Goal: Task Accomplishment & Management: Manage account settings

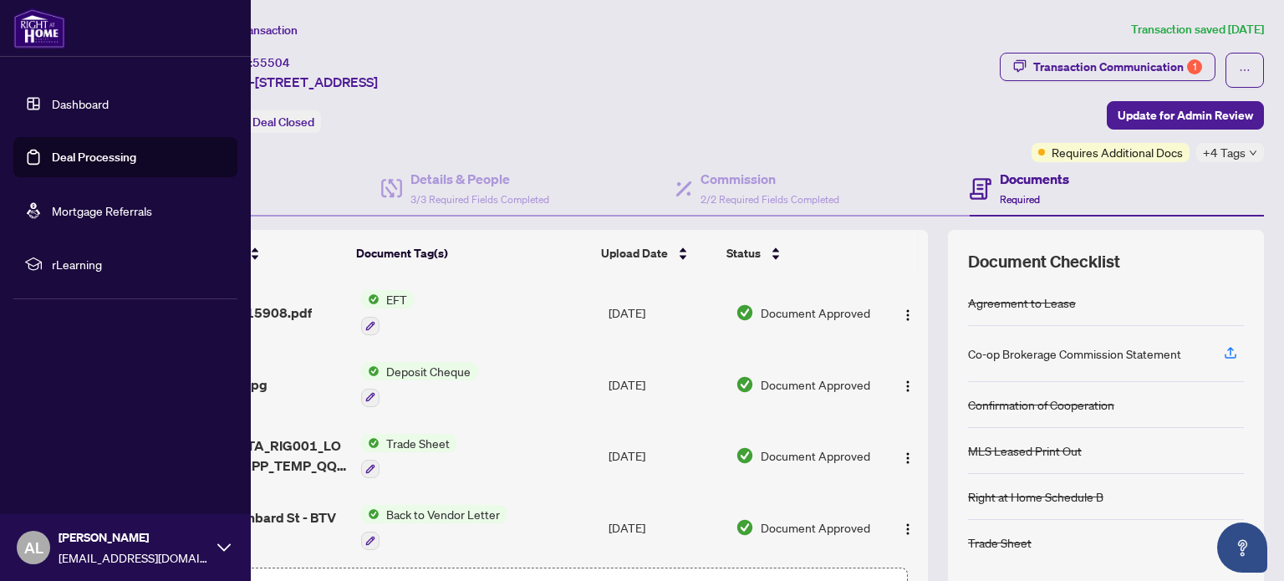
click at [43, 31] on img at bounding box center [39, 28] width 52 height 40
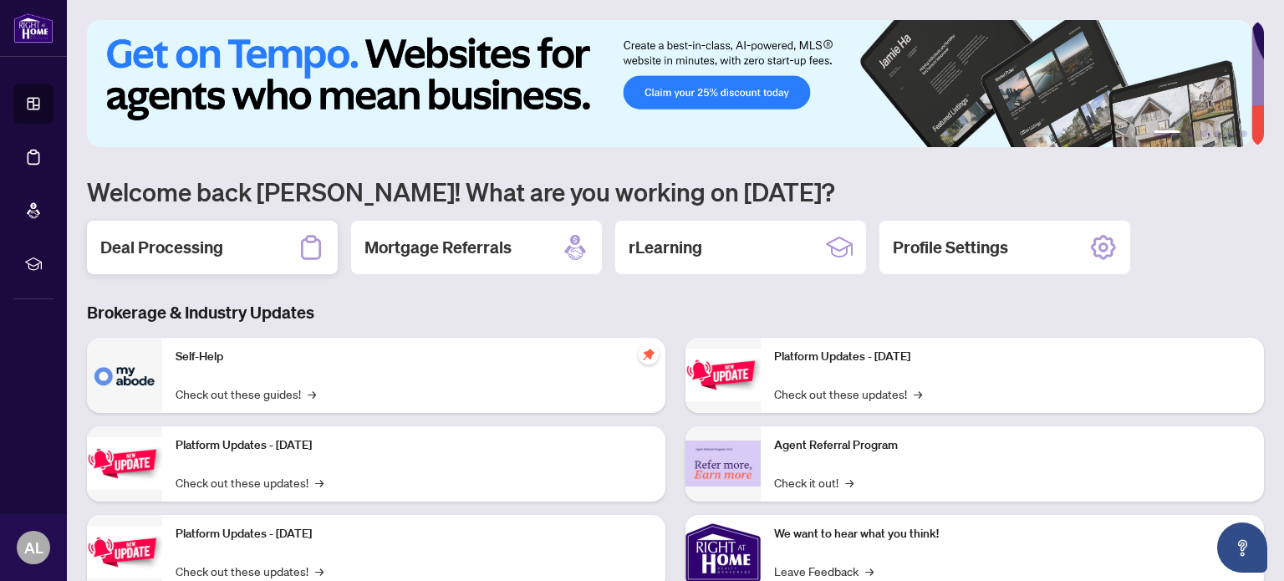
click at [196, 253] on h2 "Deal Processing" at bounding box center [161, 247] width 123 height 23
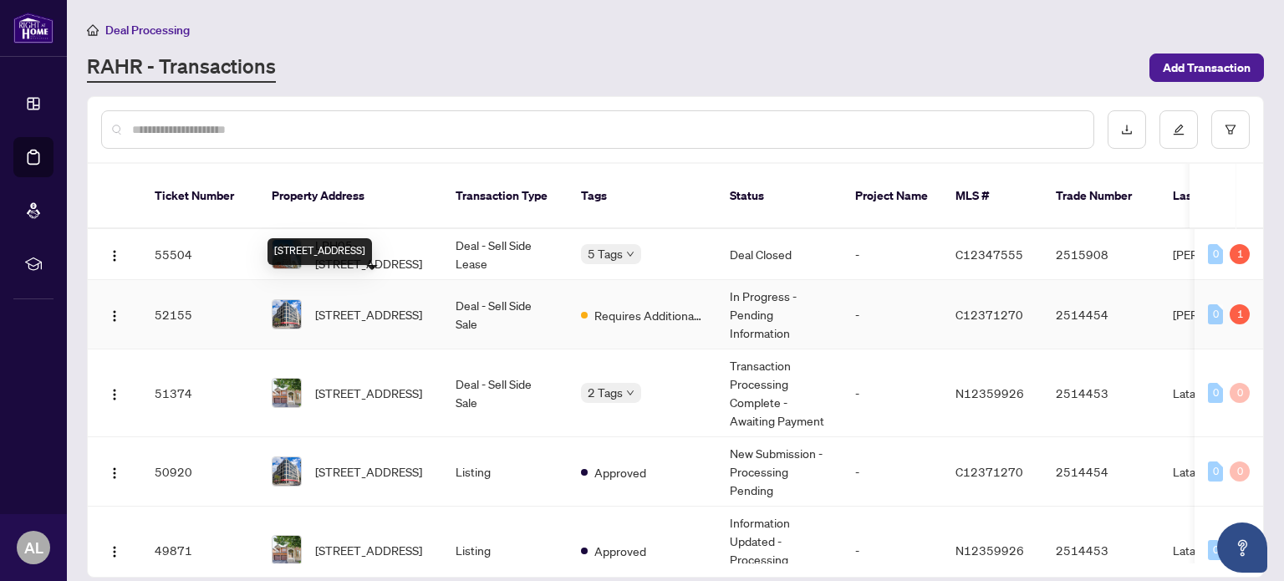
click at [351, 305] on span "[STREET_ADDRESS]" at bounding box center [368, 314] width 107 height 18
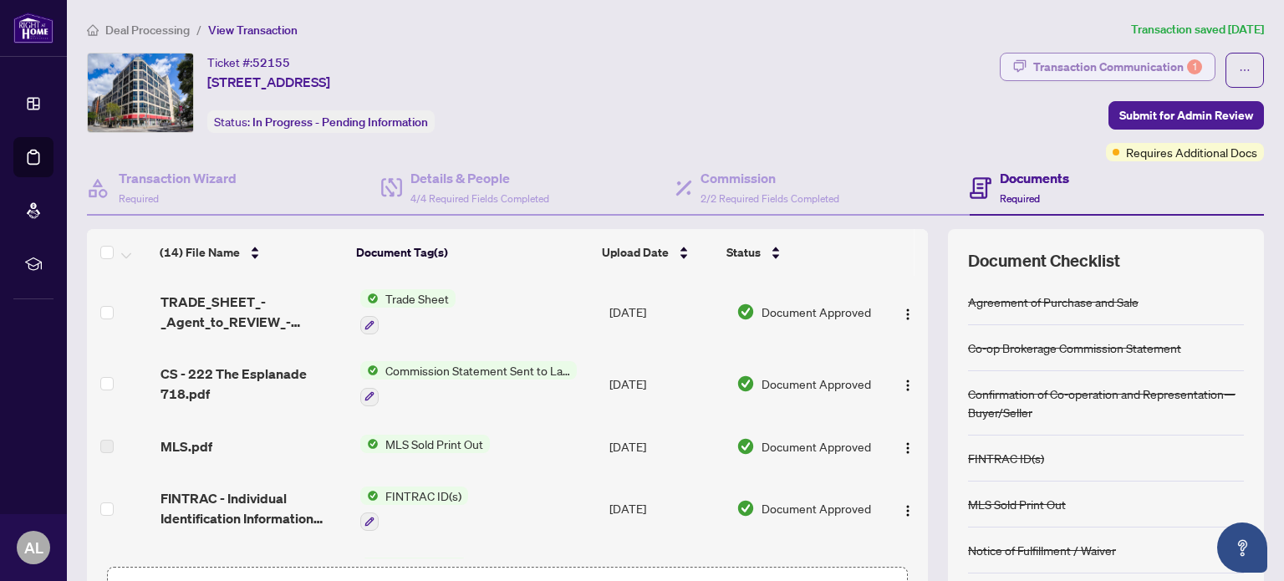
click at [1100, 64] on div "Transaction Communication 1" at bounding box center [1117, 66] width 169 height 27
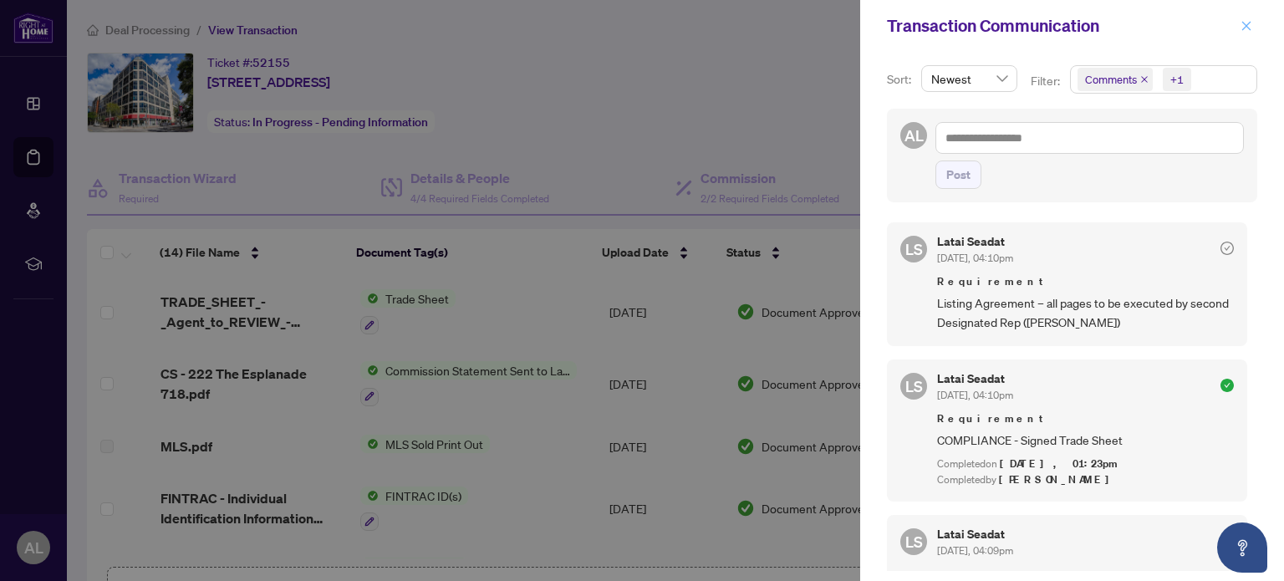
click at [1243, 23] on icon "close" at bounding box center [1246, 25] width 9 height 9
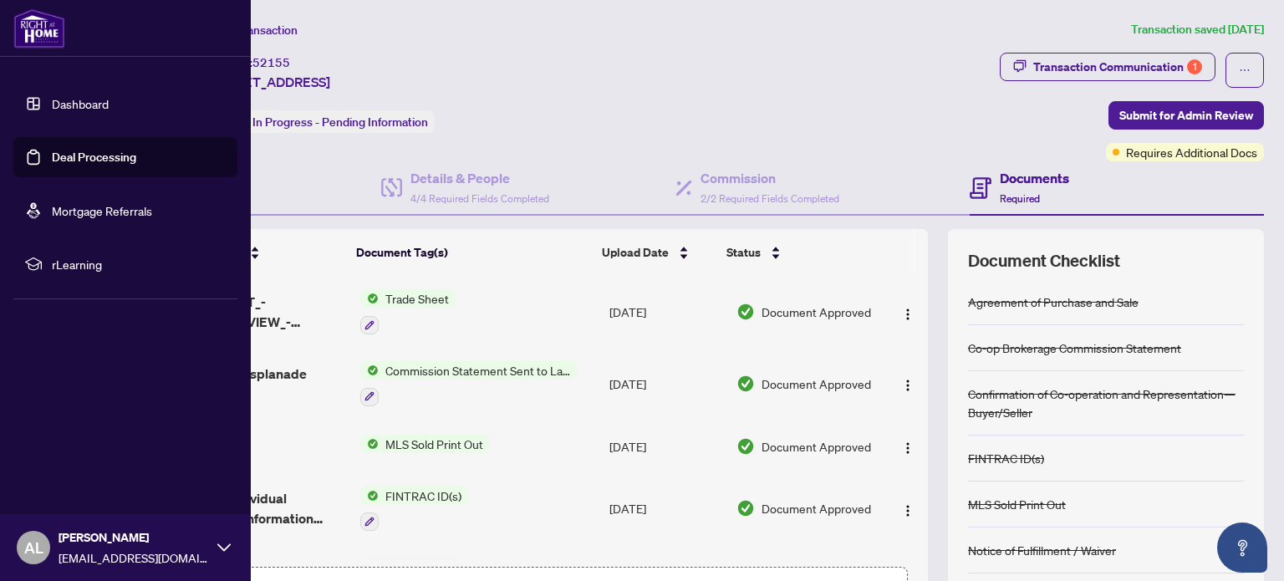
click at [8, 23] on div at bounding box center [125, 28] width 251 height 57
